Goal: Task Accomplishment & Management: Use online tool/utility

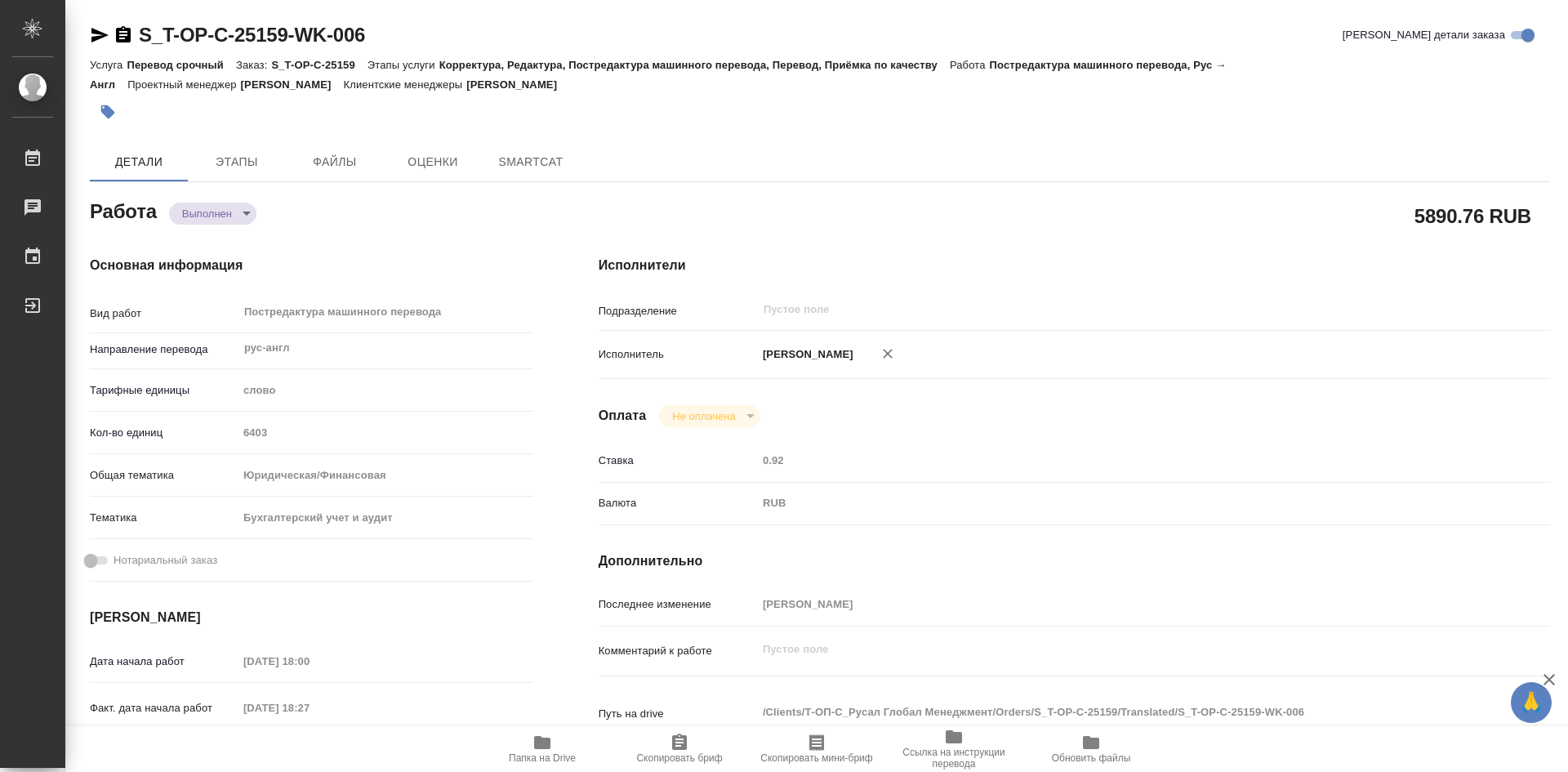
type textarea "x"
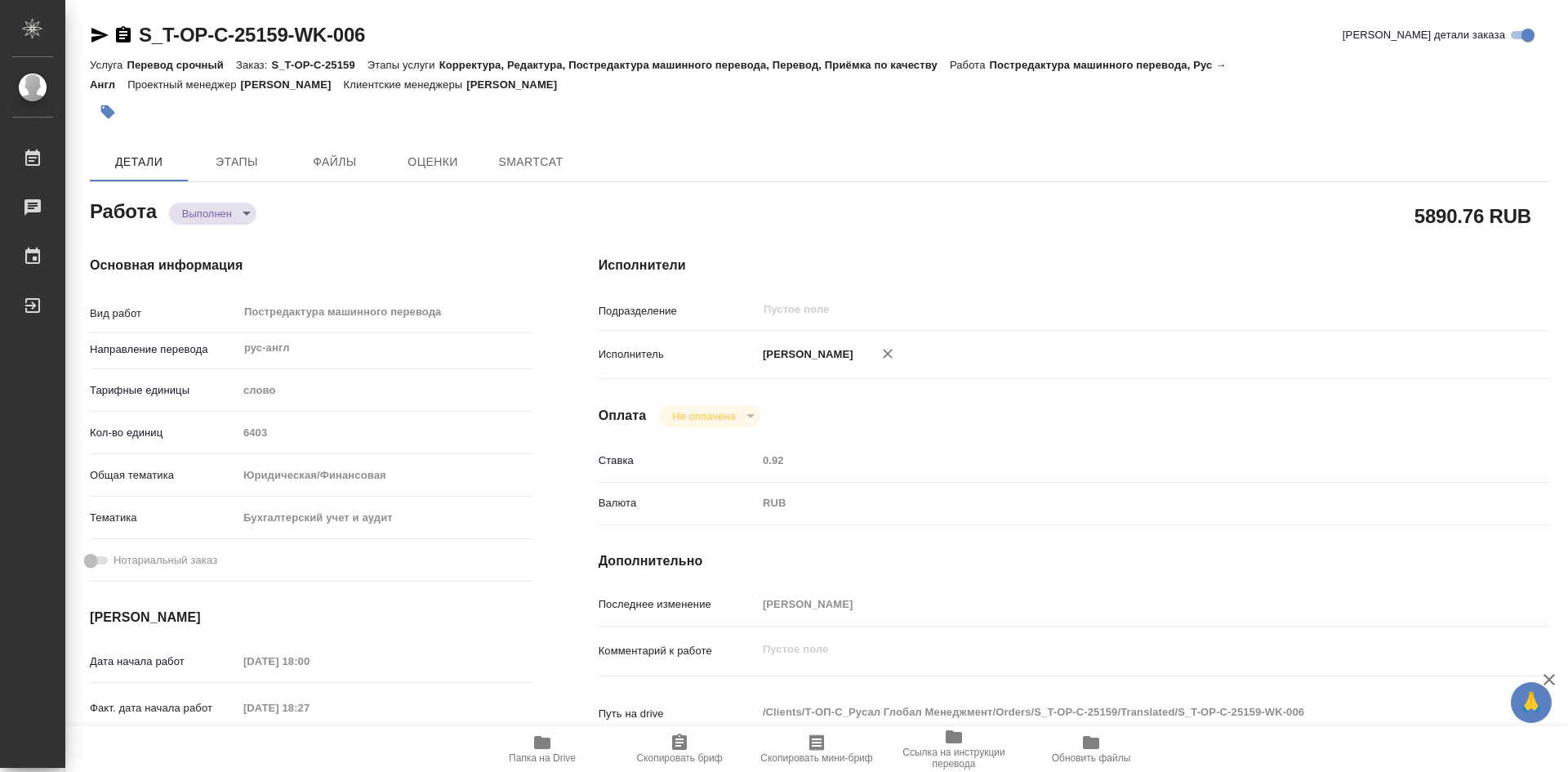
type textarea "x"
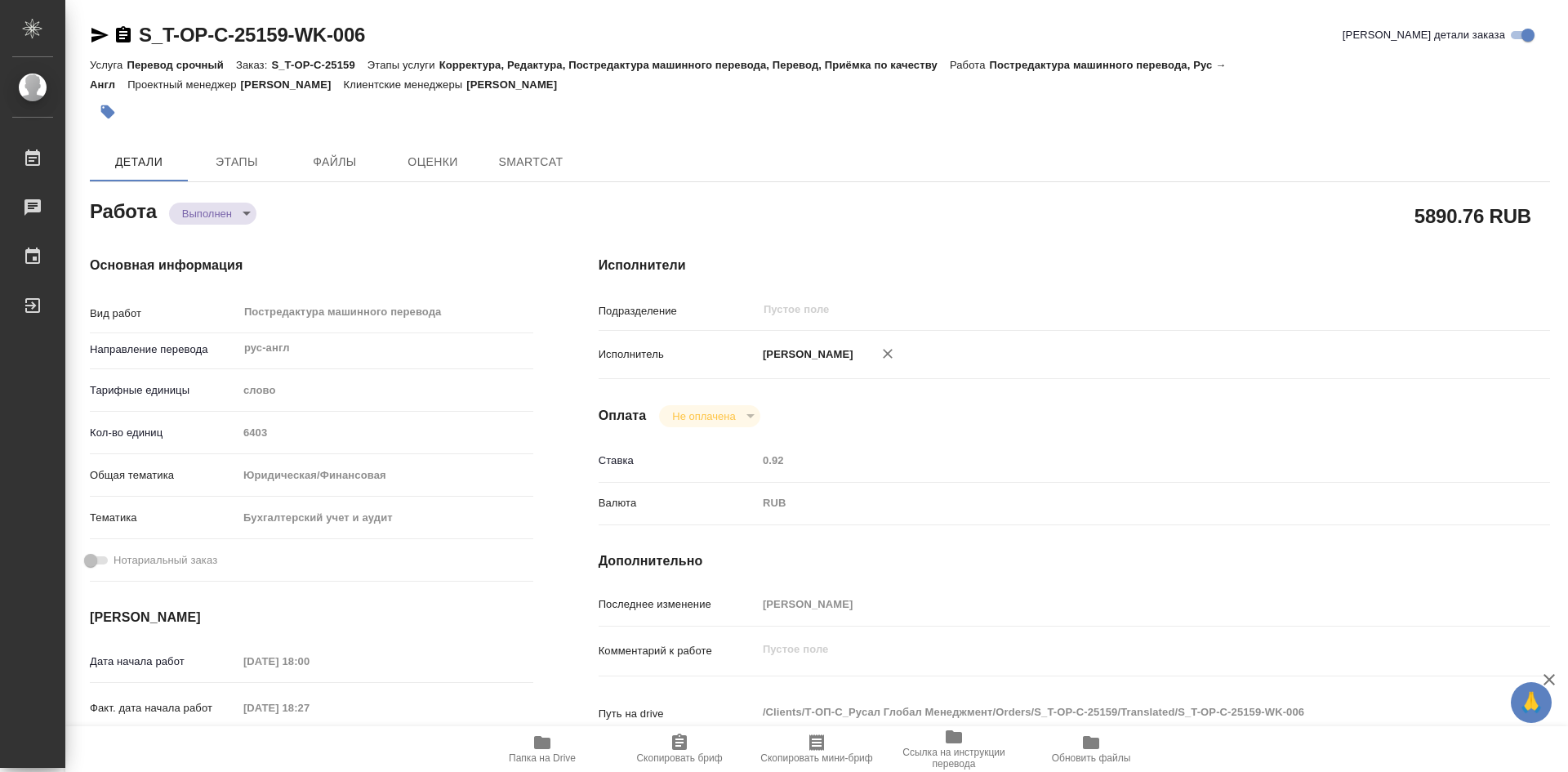
type textarea "x"
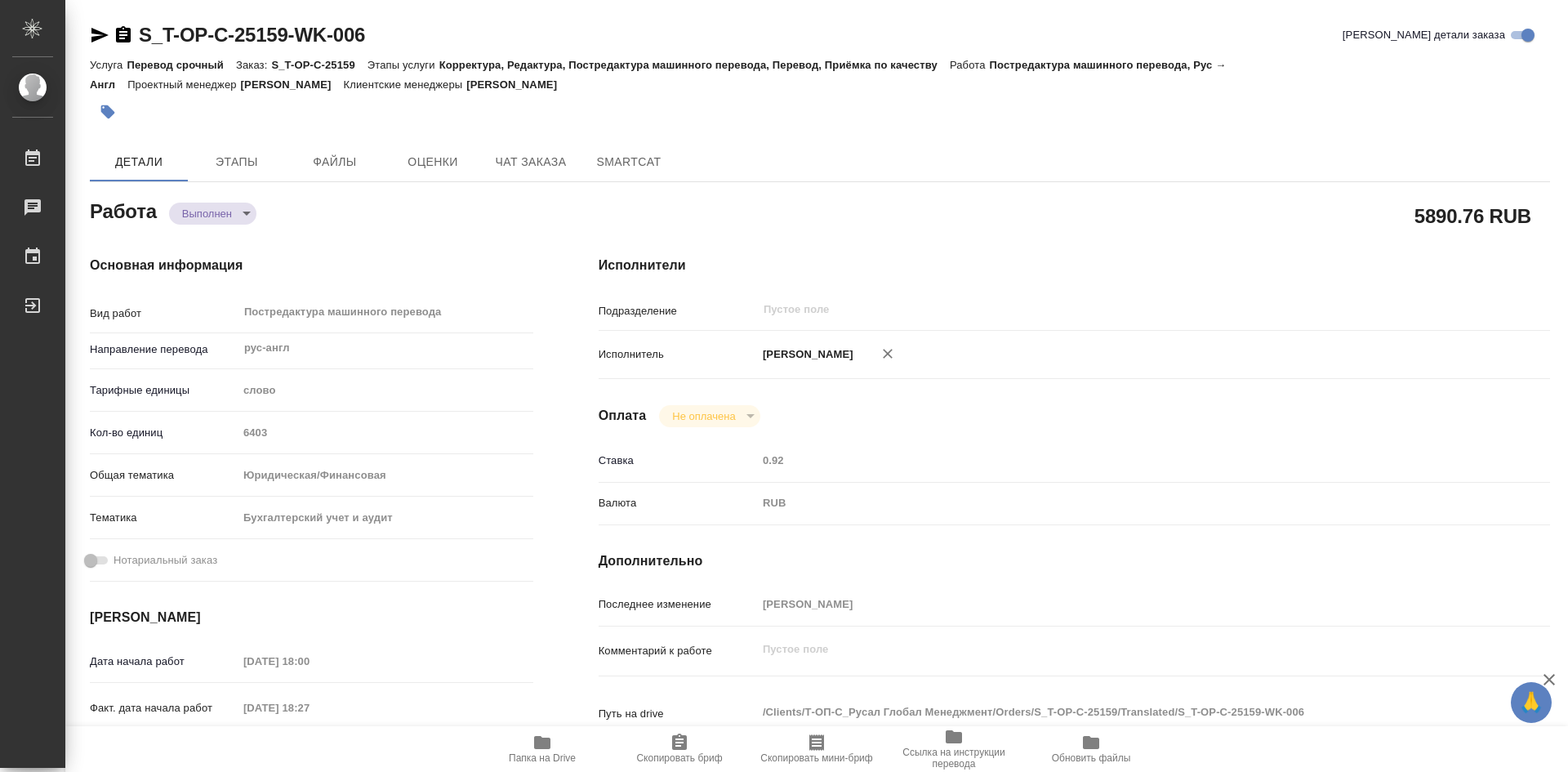
type textarea "x"
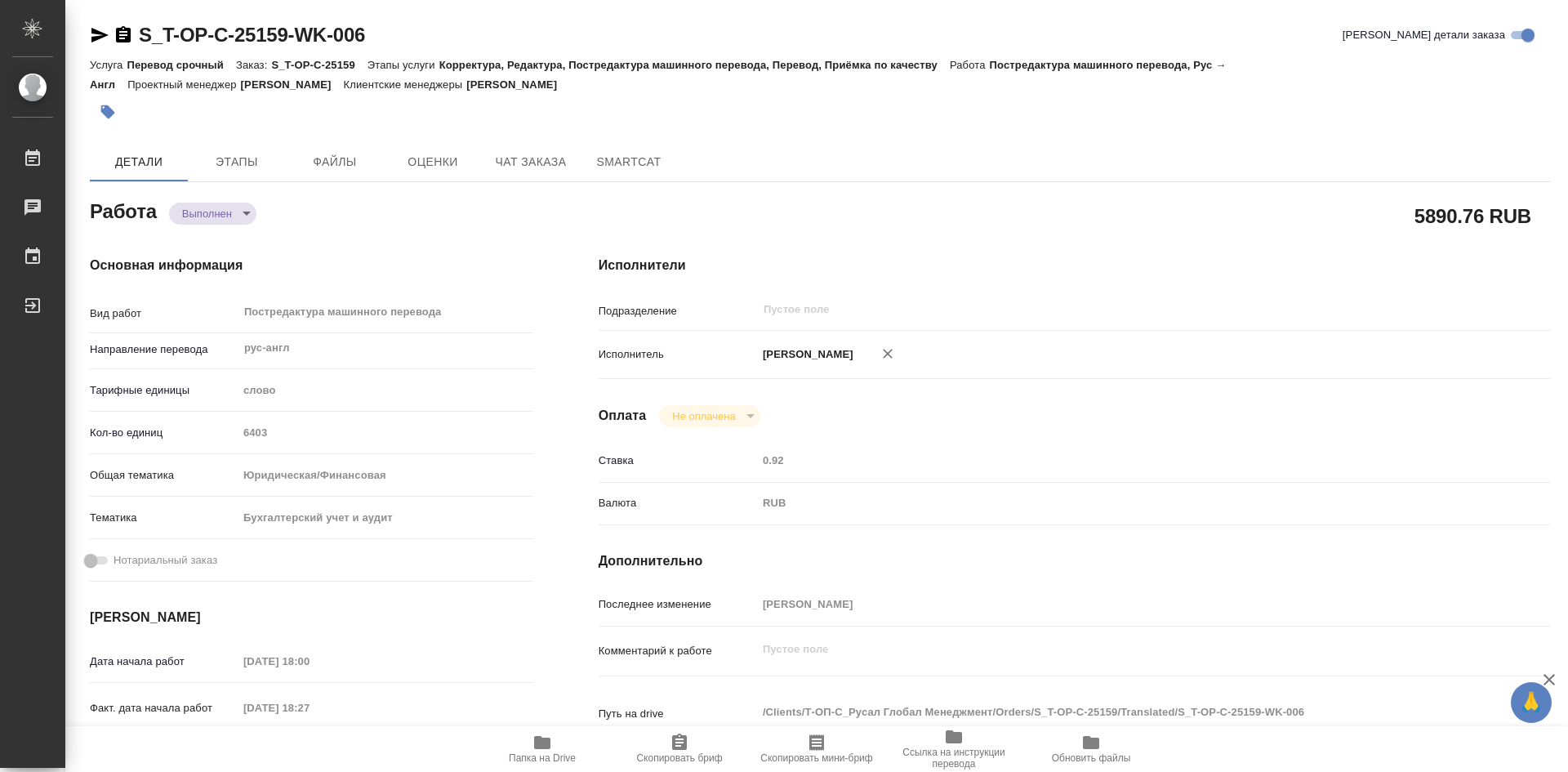
type textarea "x"
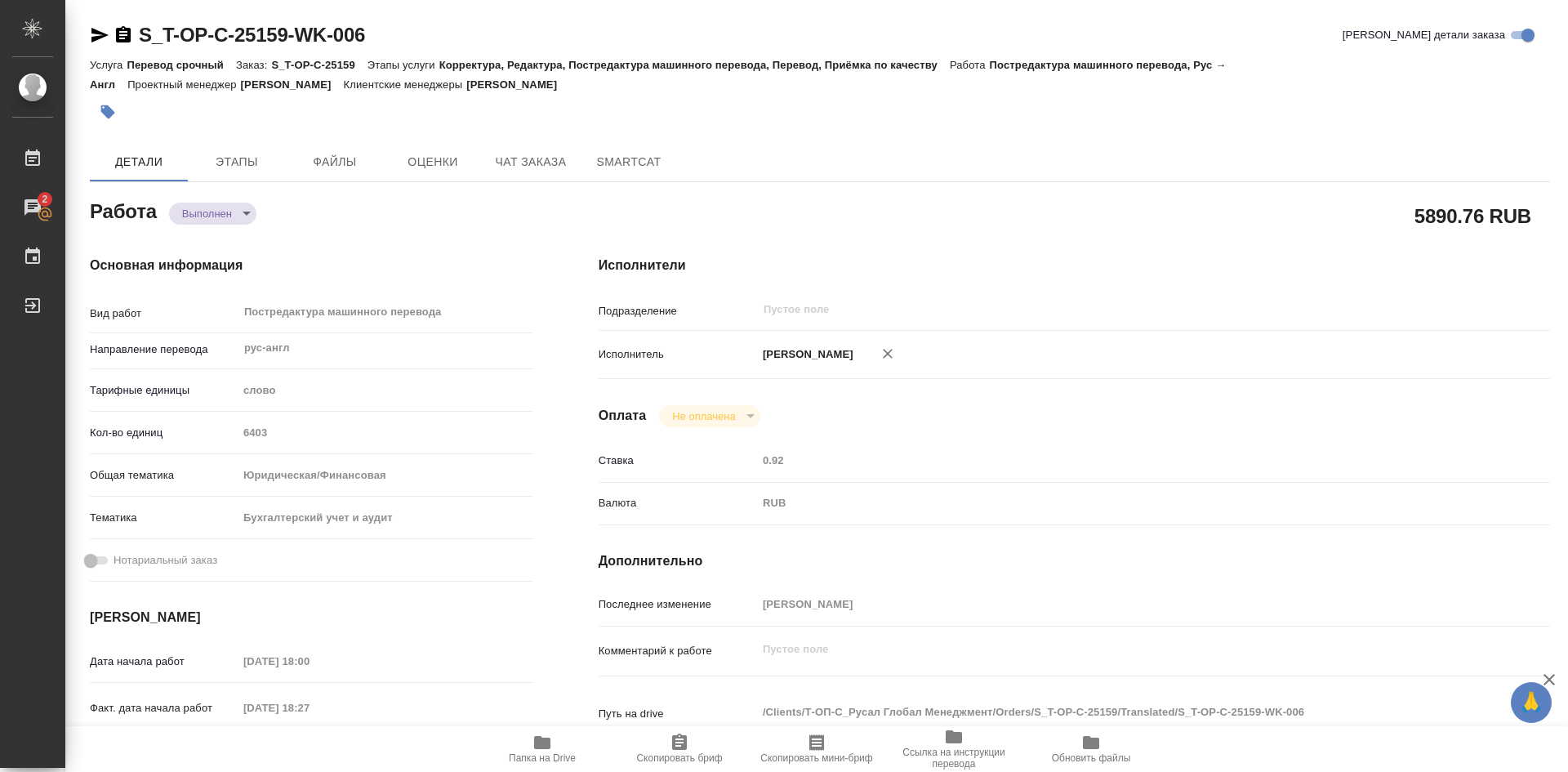
click at [547, 743] on icon "button" at bounding box center [542, 743] width 16 height 13
type textarea "x"
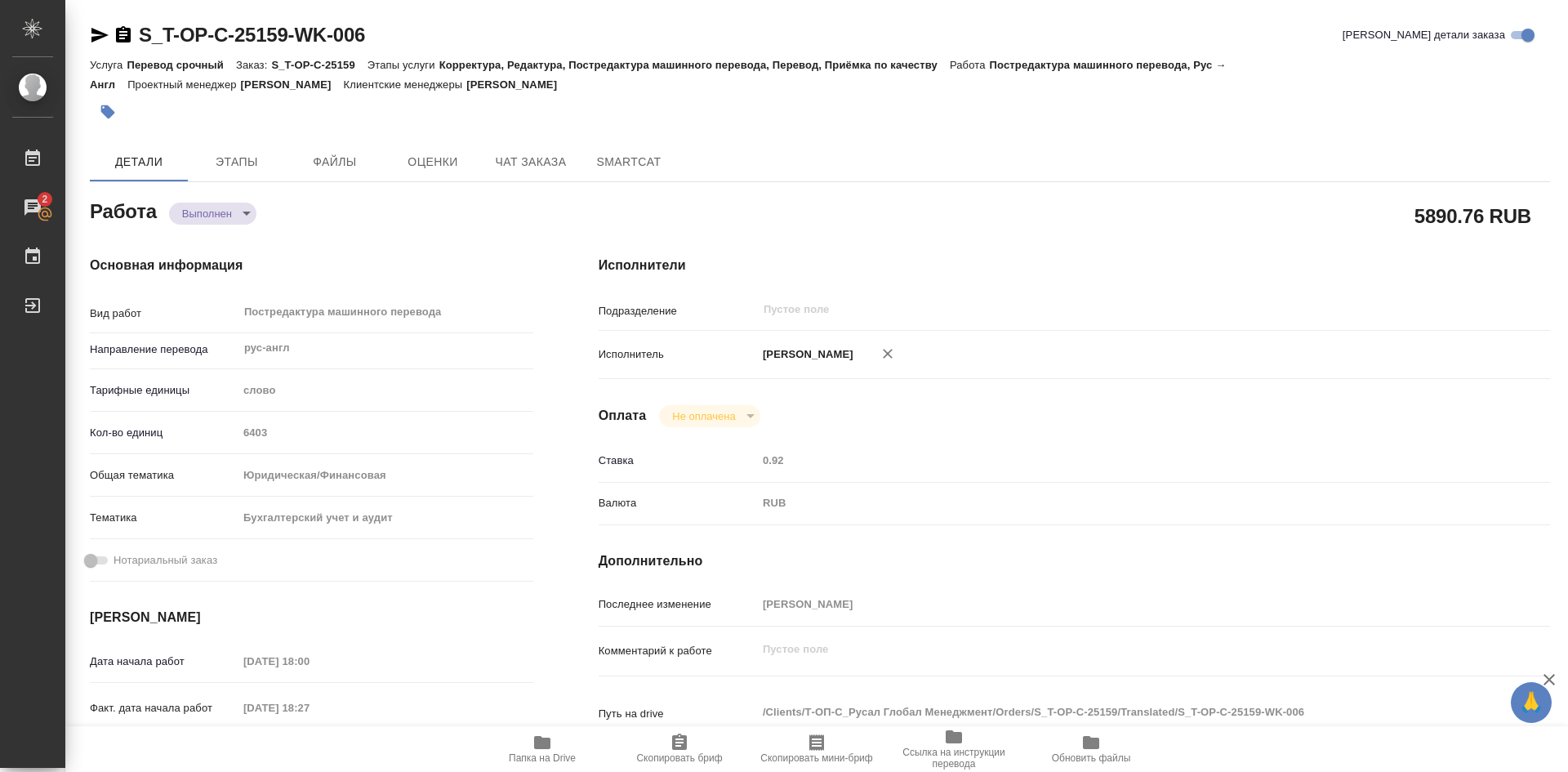
type textarea "x"
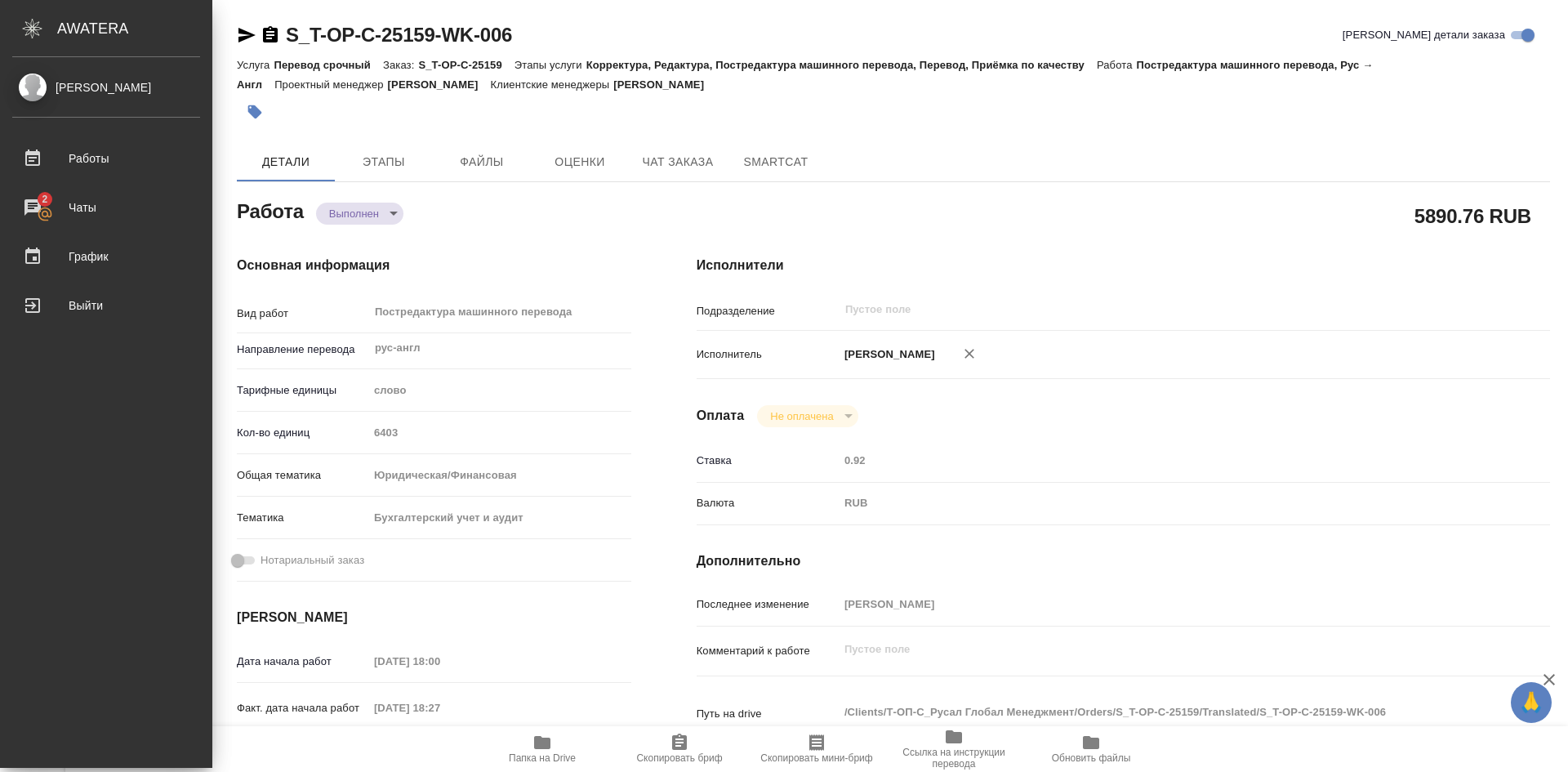
type textarea "x"
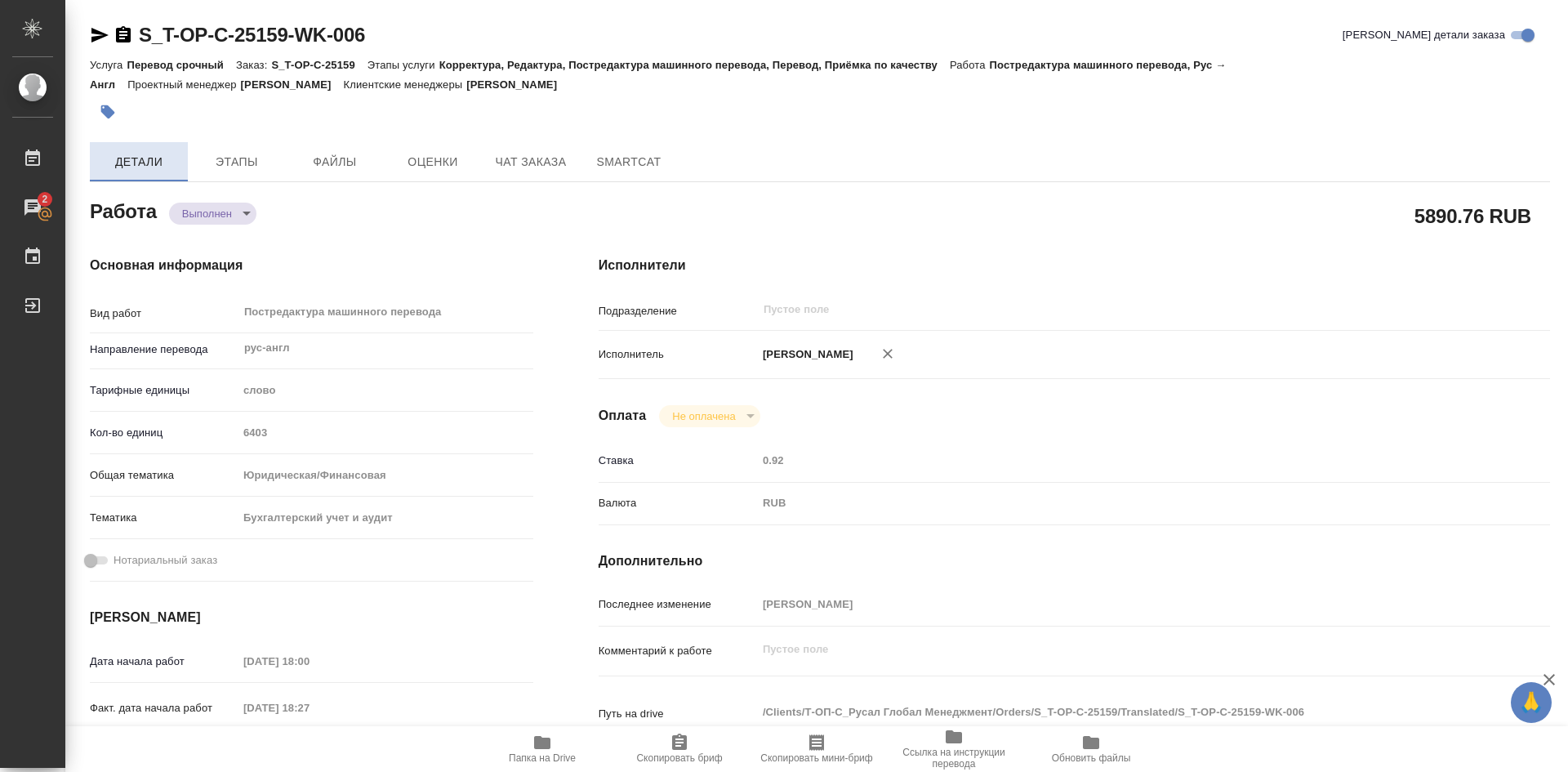
click at [134, 169] on span "Детали" at bounding box center [138, 163] width 78 height 21
click at [252, 159] on span "Этапы" at bounding box center [236, 163] width 78 height 21
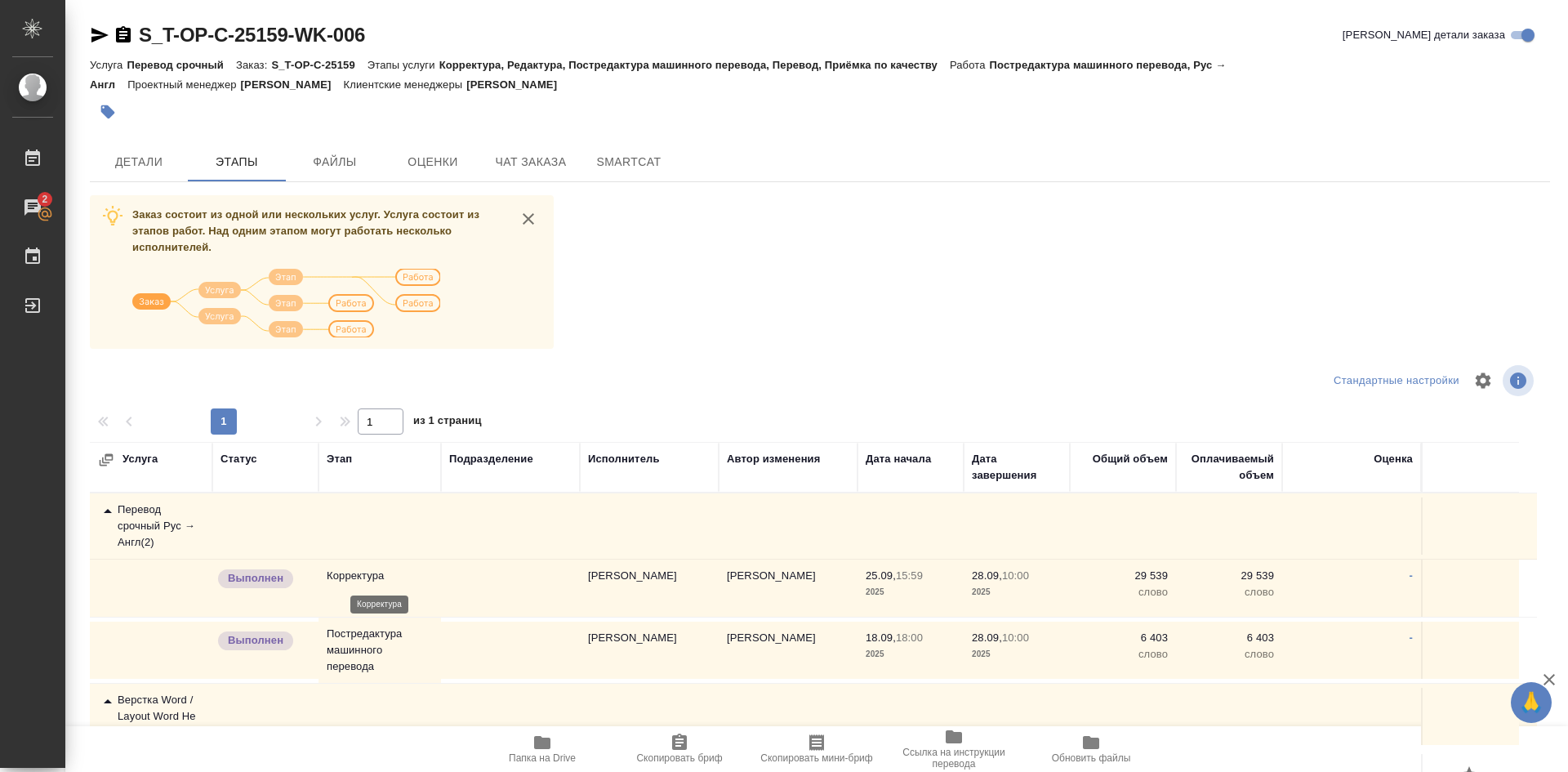
click at [361, 577] on p "Корректура" at bounding box center [379, 575] width 106 height 16
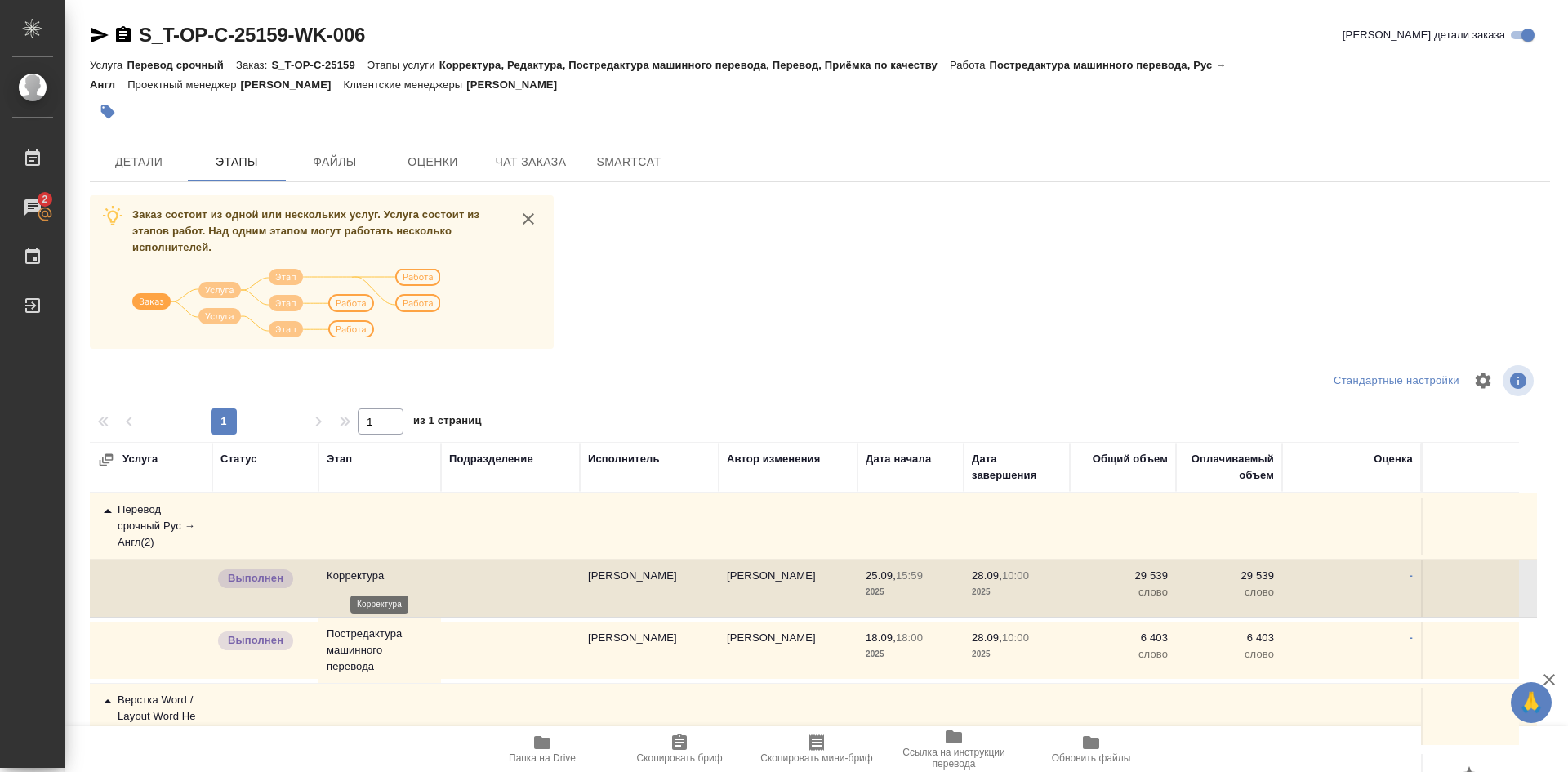
click at [360, 575] on p "Корректура" at bounding box center [379, 575] width 106 height 16
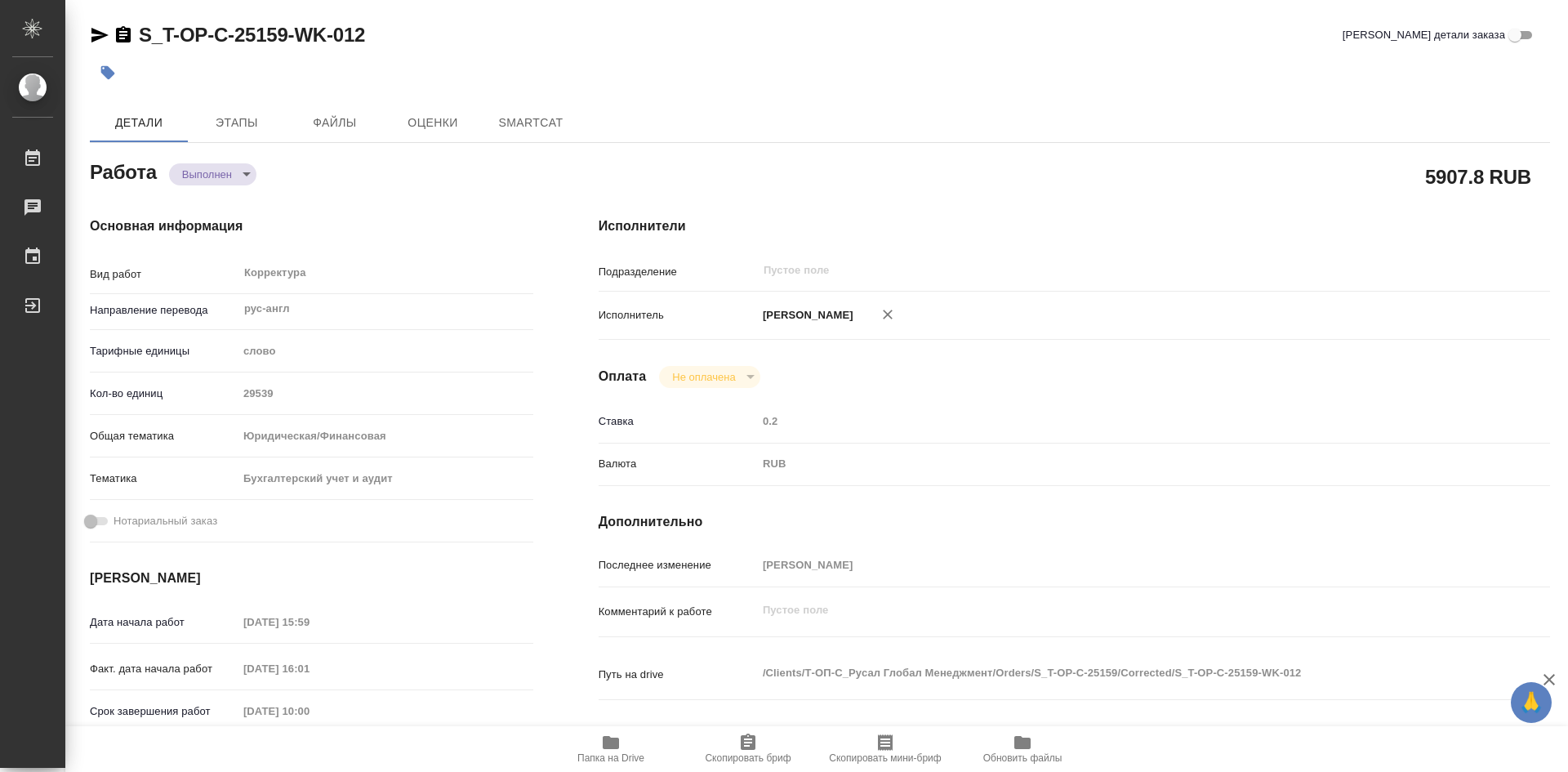
type textarea "x"
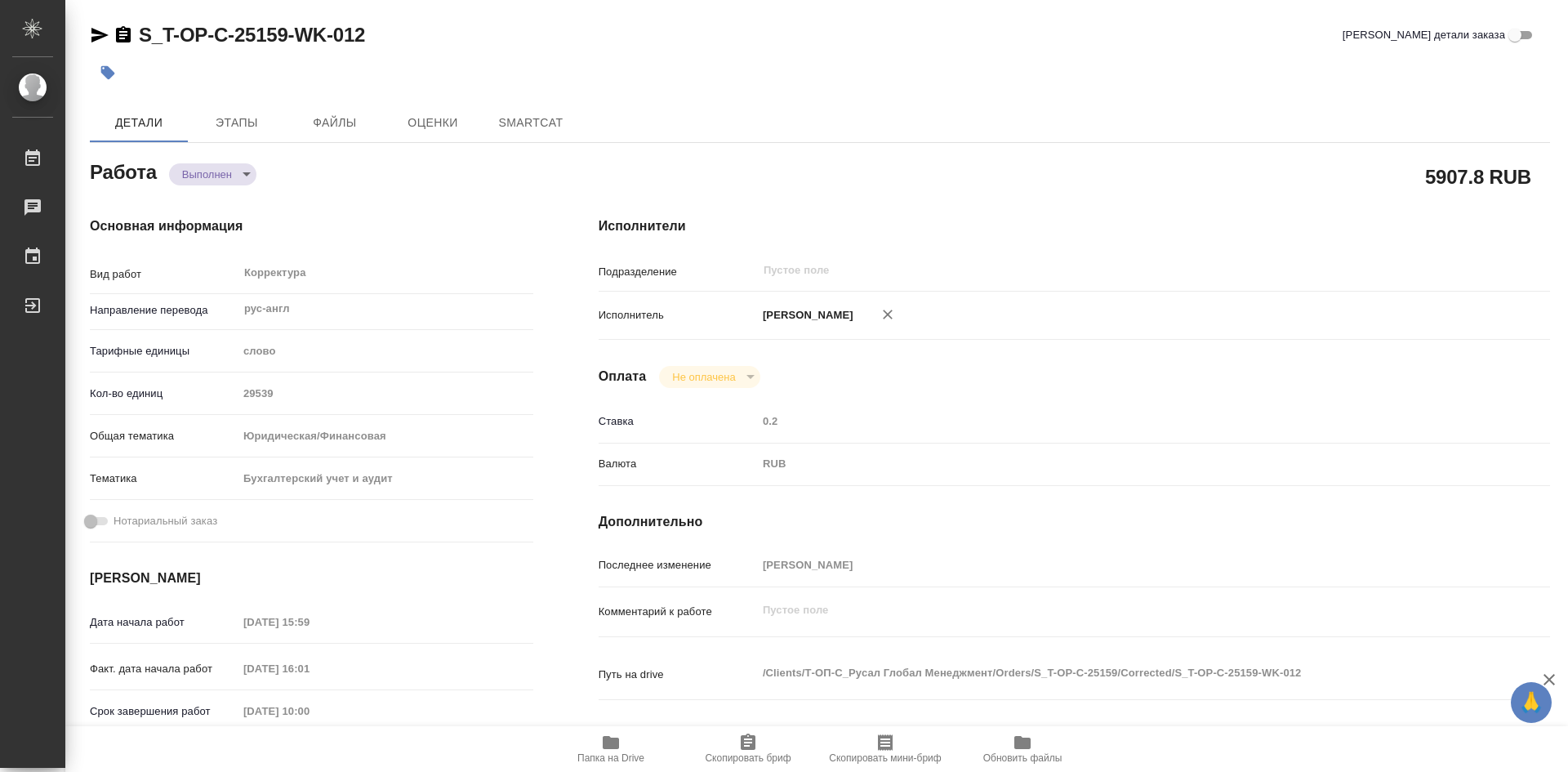
type textarea "x"
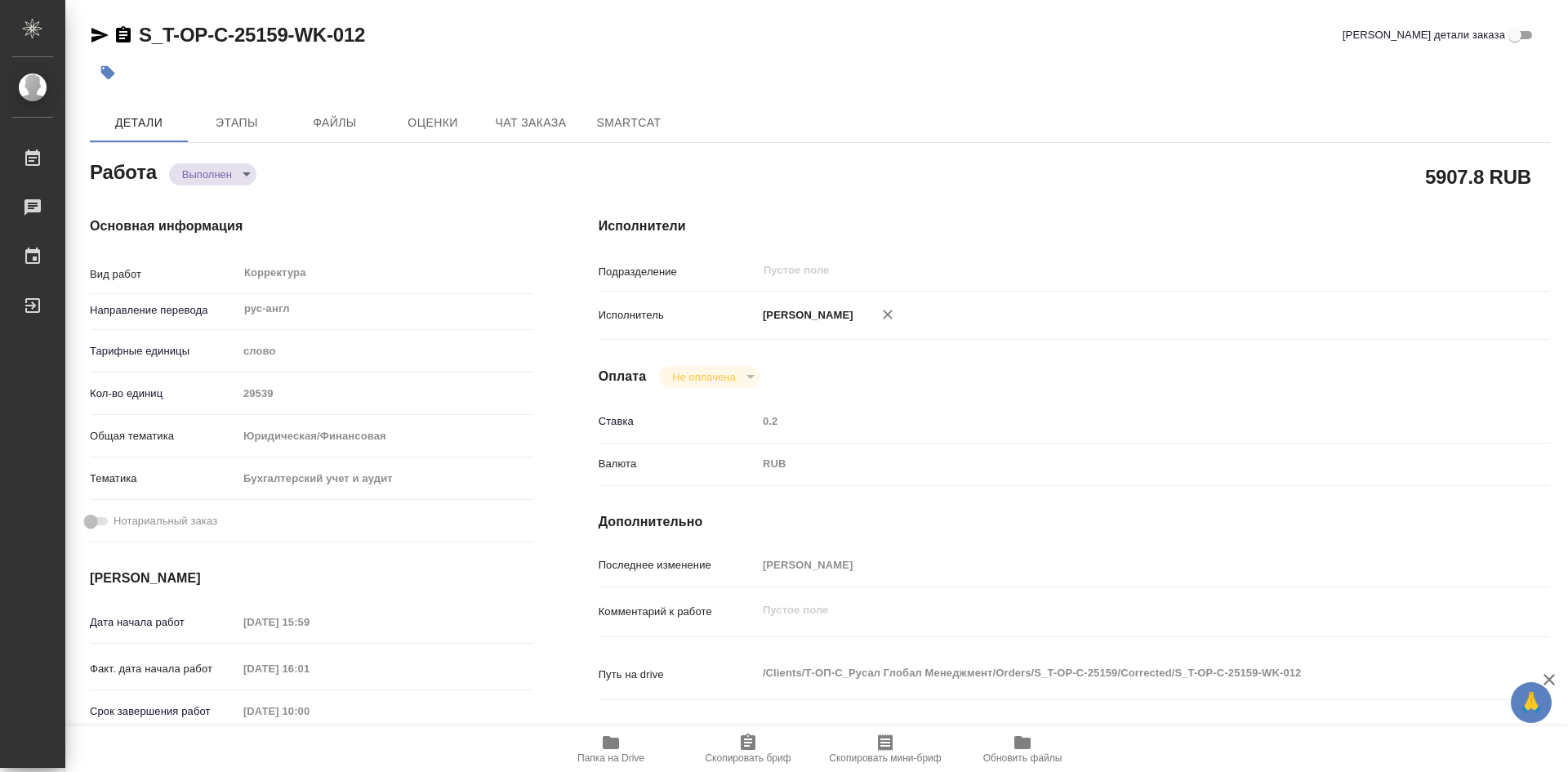
click at [606, 750] on icon "button" at bounding box center [610, 742] width 20 height 20
type textarea "x"
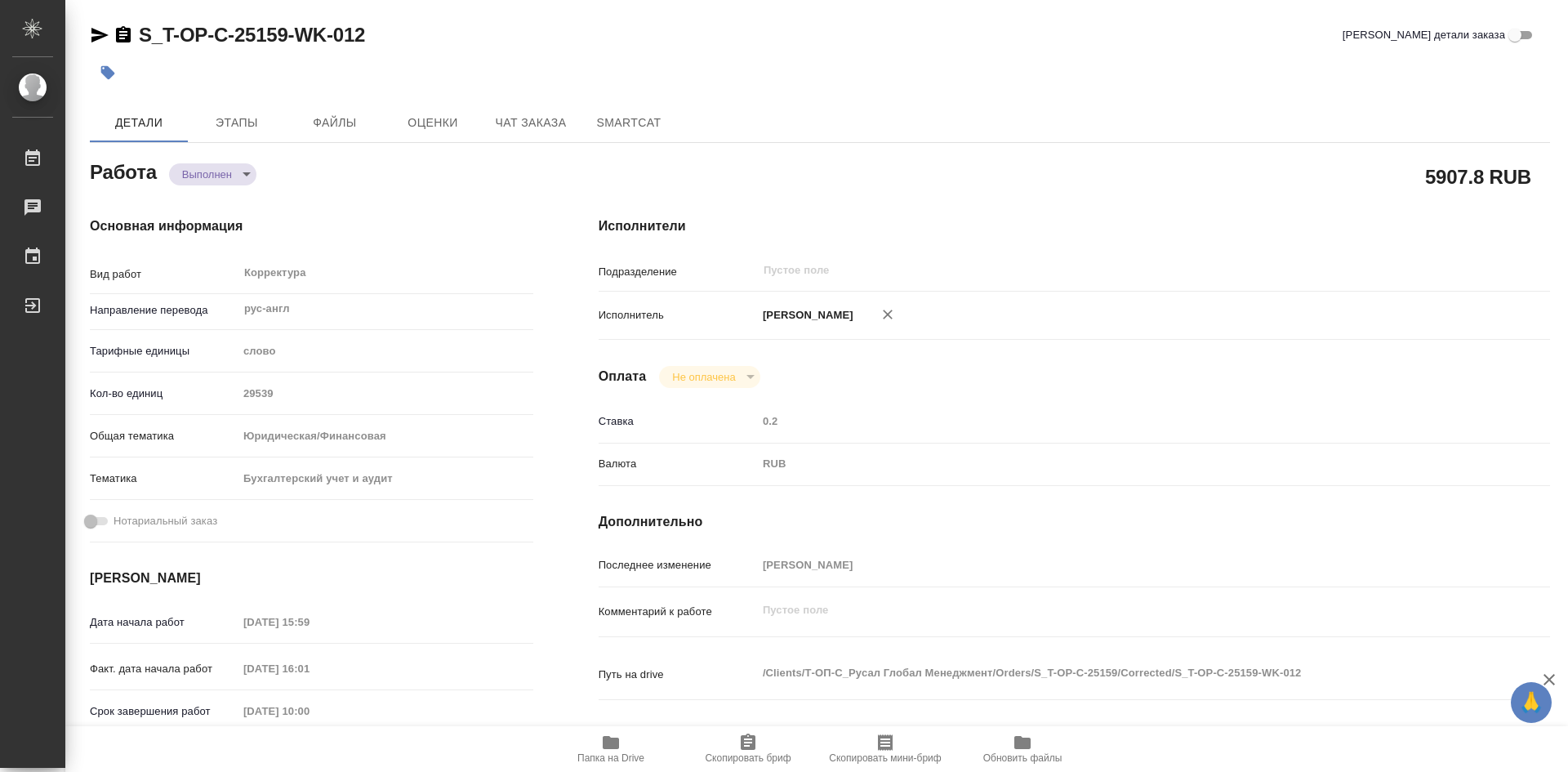
type textarea "x"
click at [606, 750] on icon "button" at bounding box center [610, 742] width 20 height 20
type textarea "x"
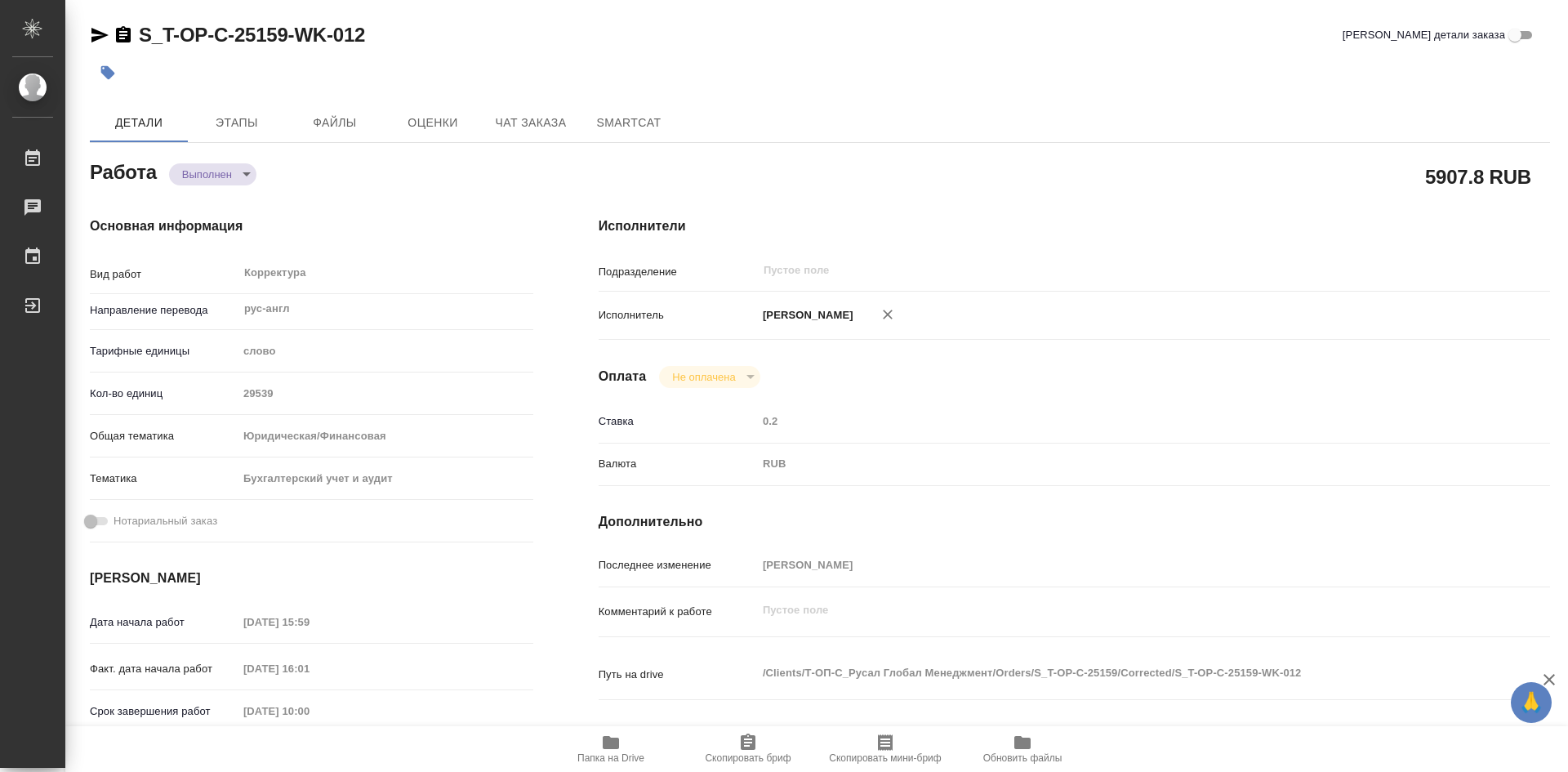
type textarea "x"
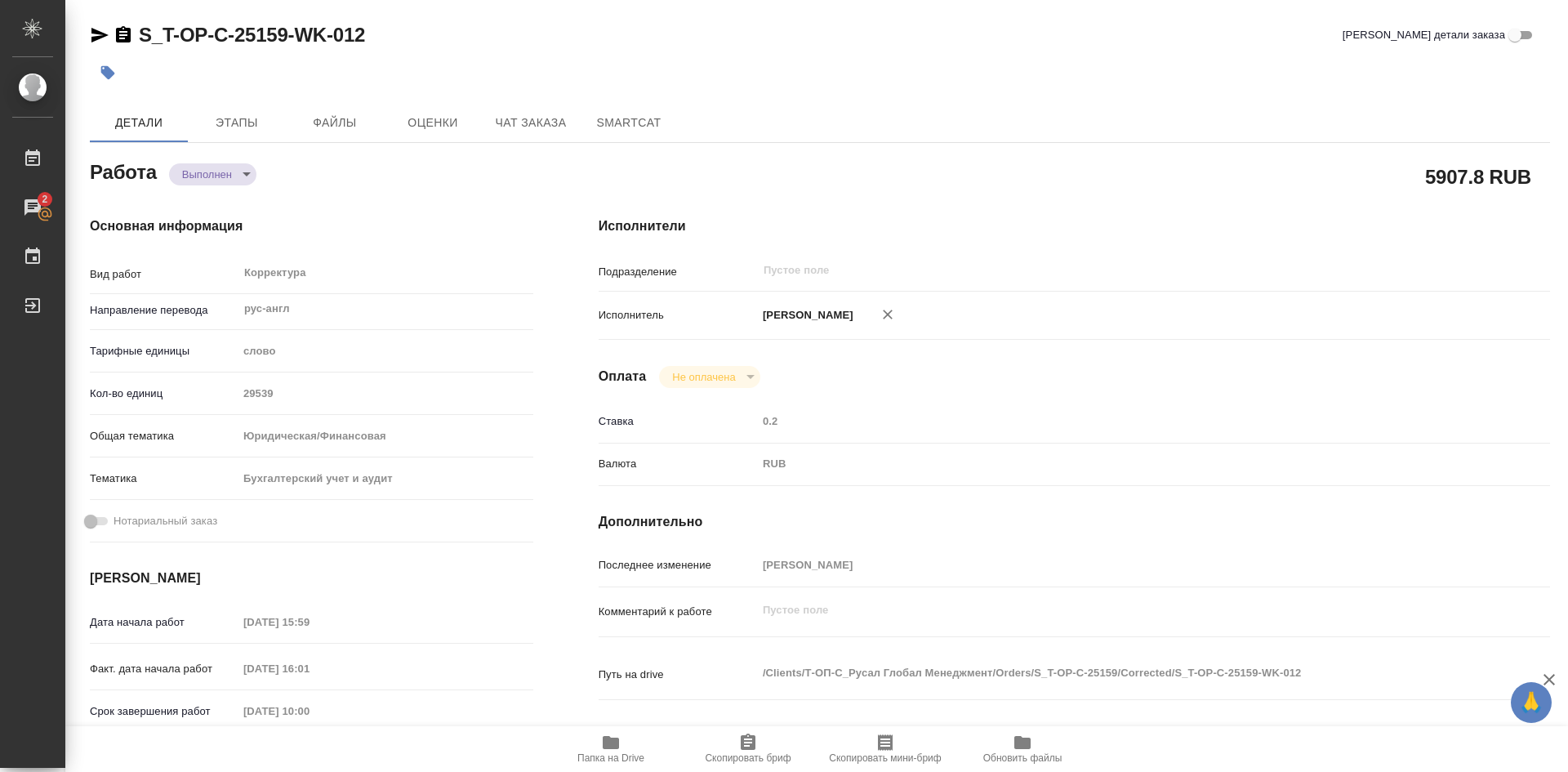
type textarea "x"
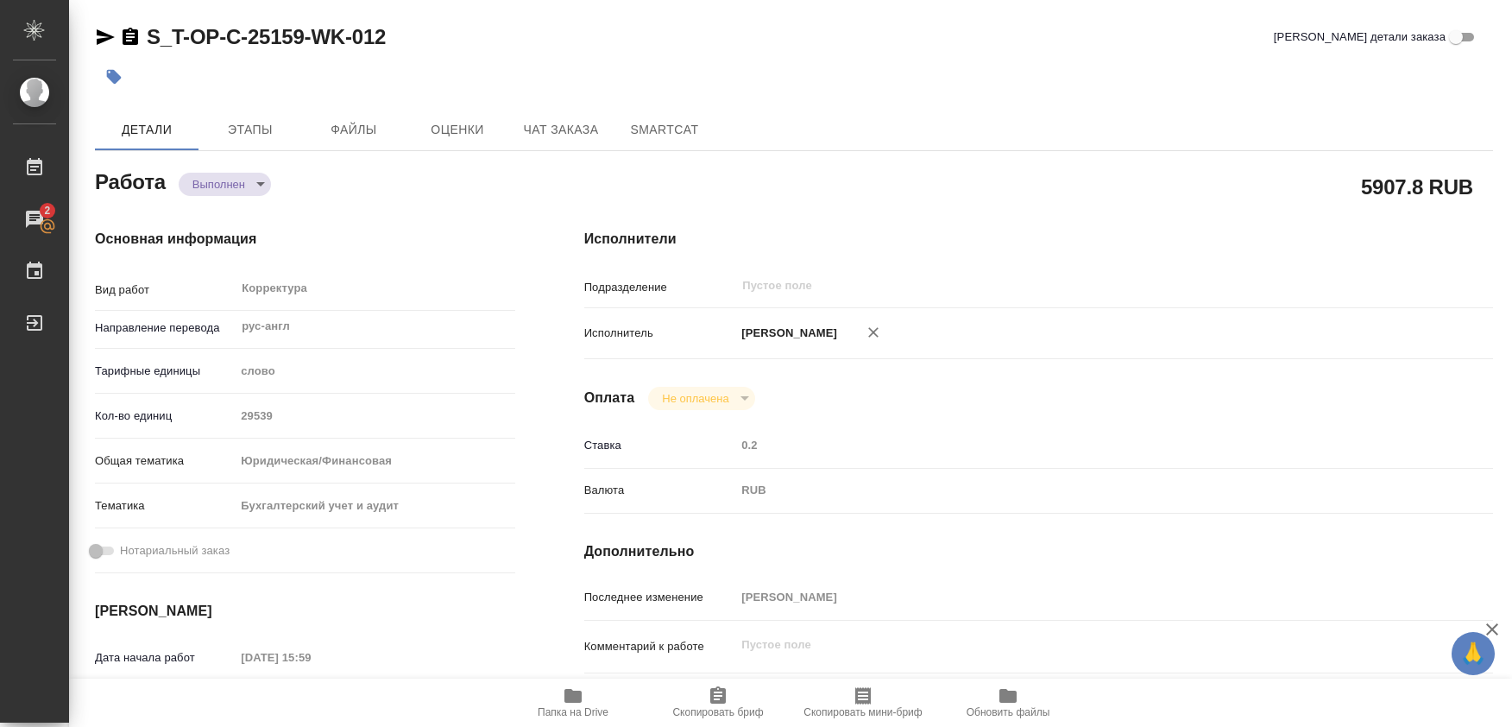
type textarea "x"
